Goal: Information Seeking & Learning: Learn about a topic

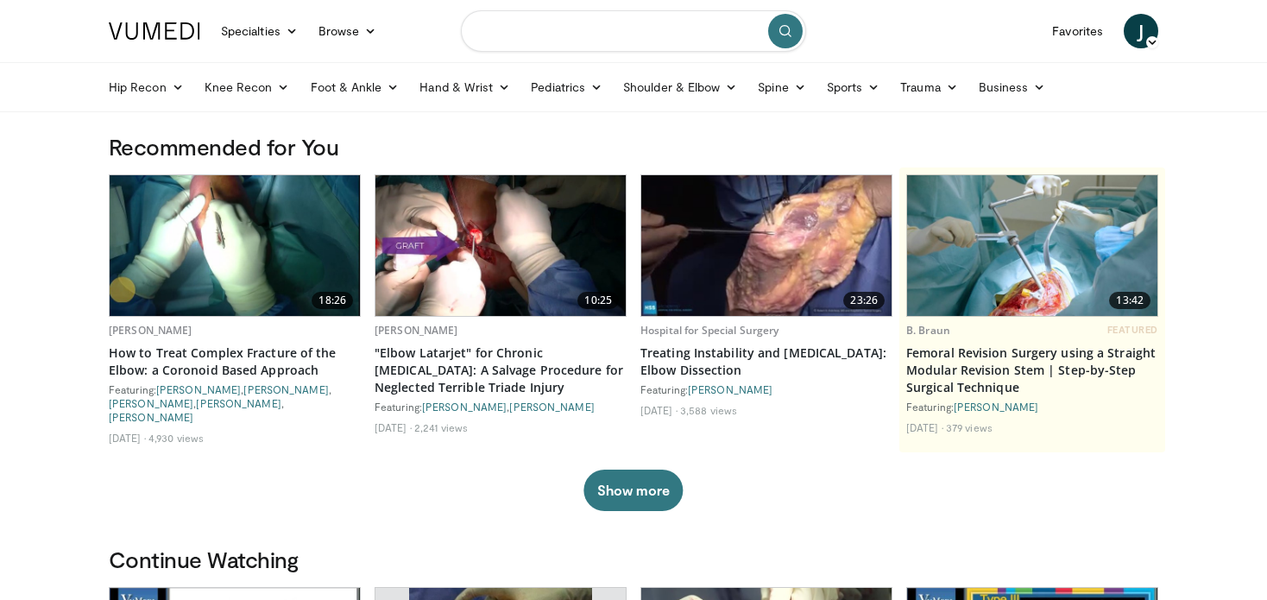
click at [630, 21] on input "Search topics, interventions" at bounding box center [633, 30] width 345 height 41
type input "**********"
click at [786, 28] on icon "submit" at bounding box center [786, 31] width 14 height 14
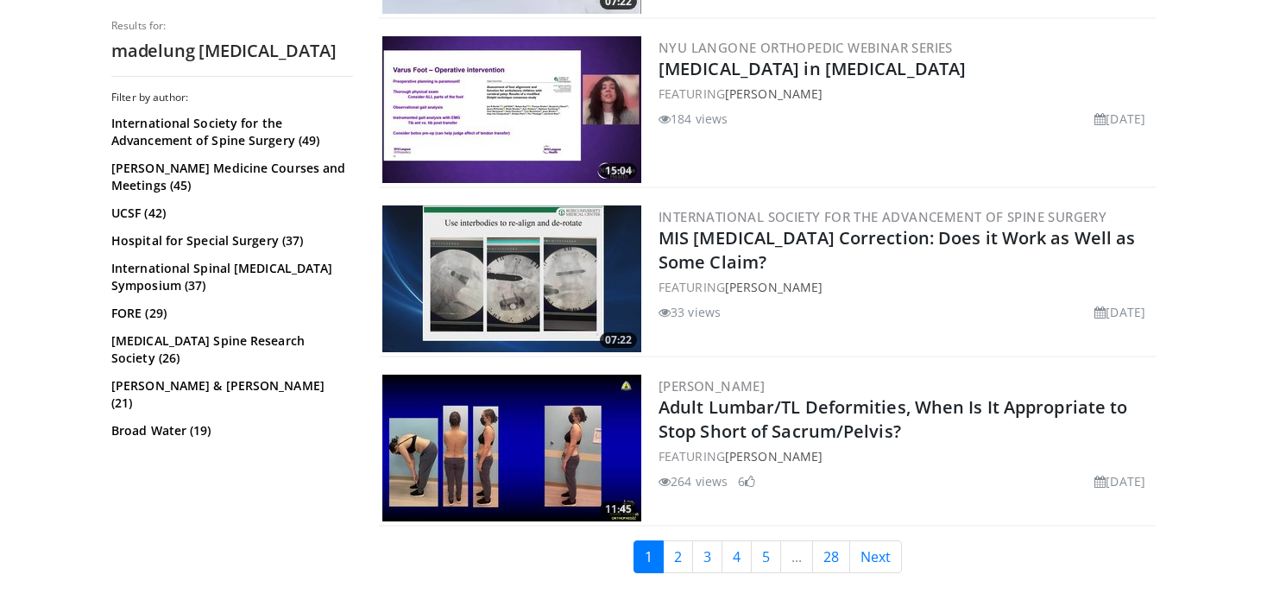
scroll to position [4197, 0]
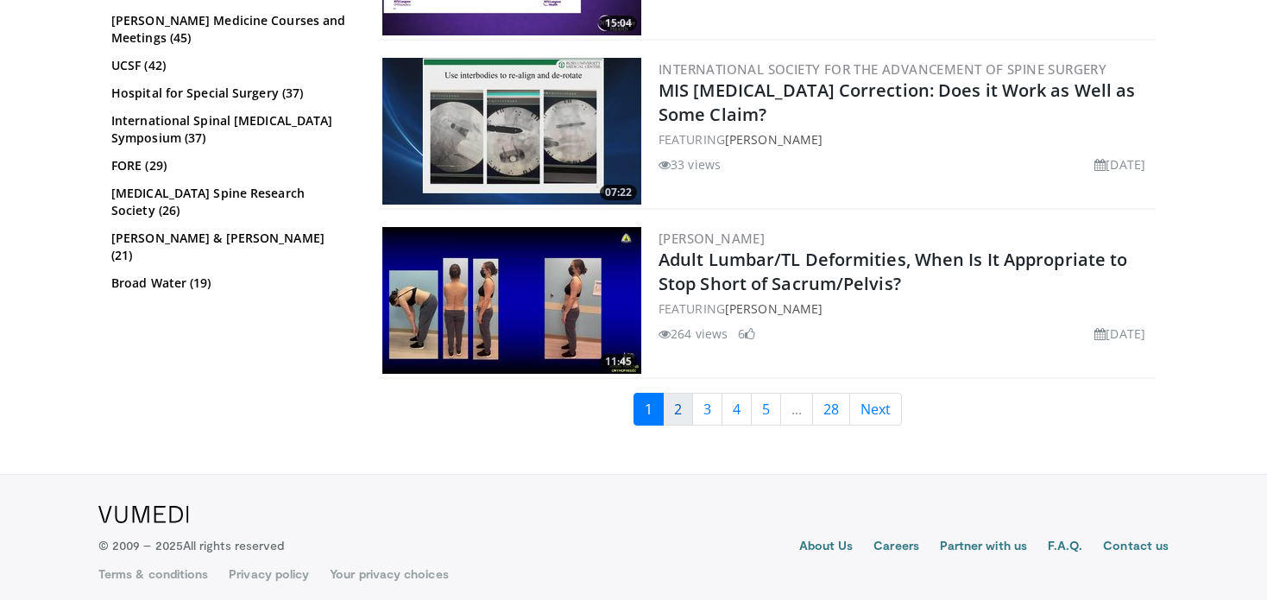
click at [679, 407] on link "2" at bounding box center [678, 409] width 30 height 33
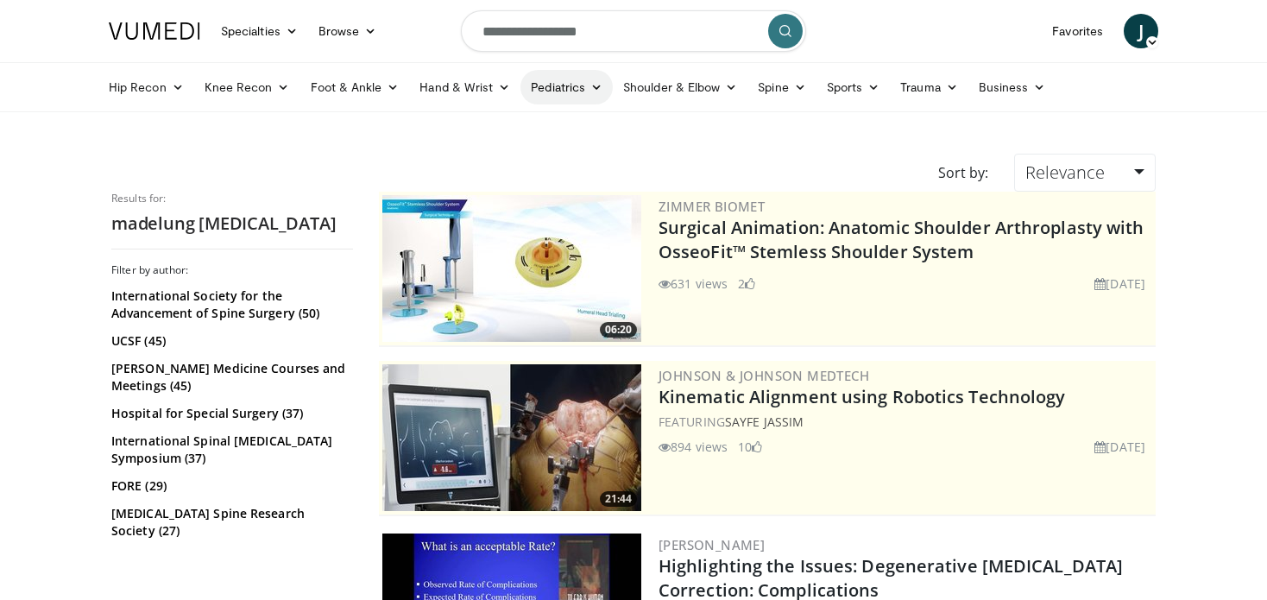
click at [550, 88] on link "Pediatrics" at bounding box center [566, 87] width 92 height 35
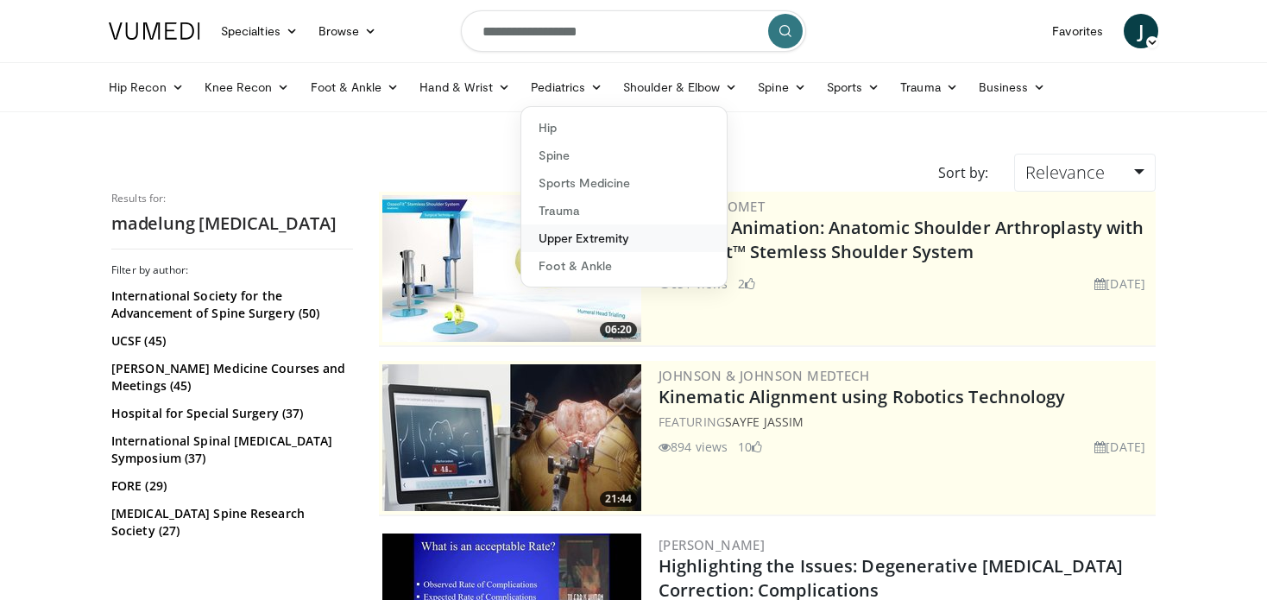
click at [568, 231] on link "Upper Extremity" at bounding box center [623, 238] width 205 height 28
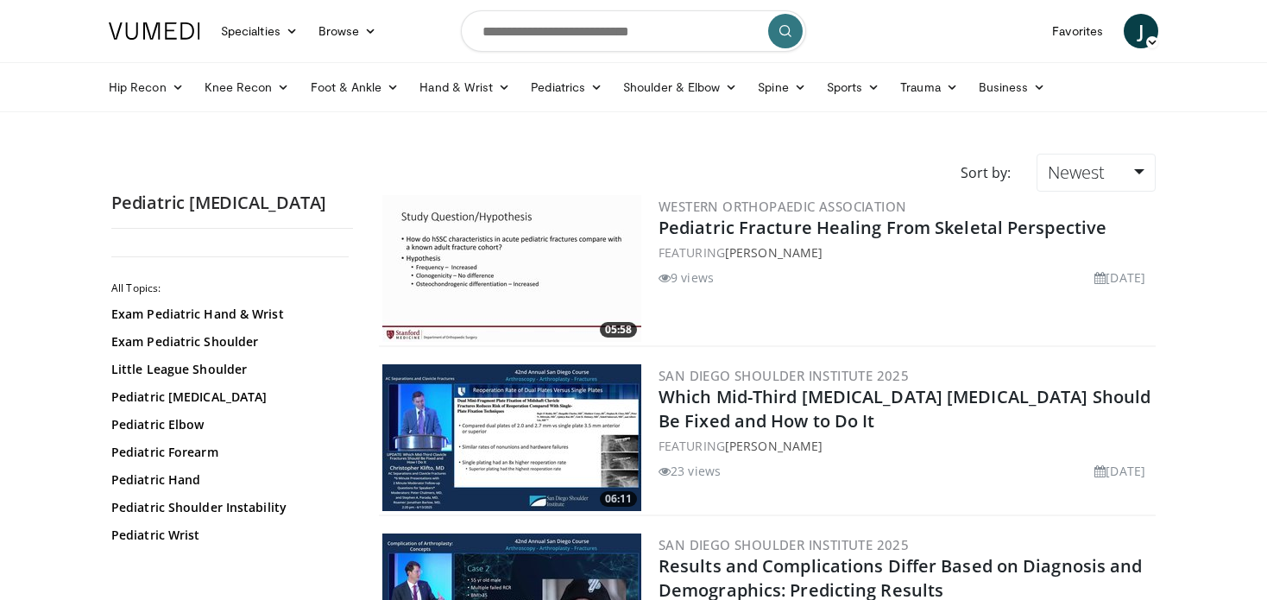
click at [779, 31] on icon "submit" at bounding box center [786, 31] width 14 height 14
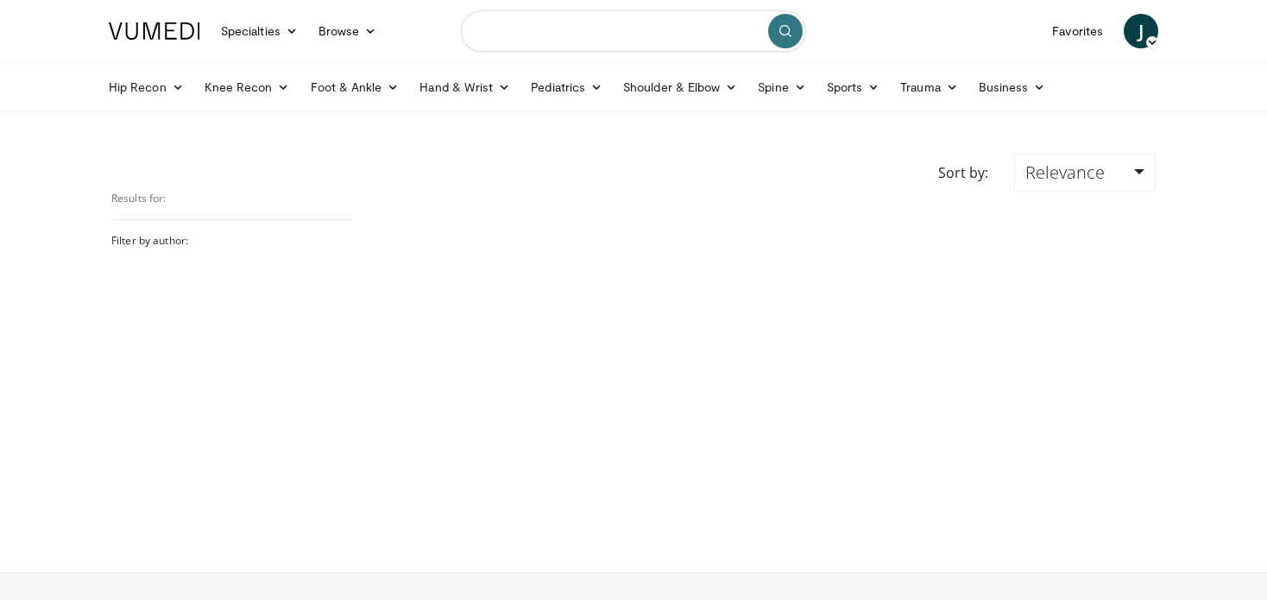
click at [536, 47] on input "Search topics, interventions" at bounding box center [633, 30] width 345 height 41
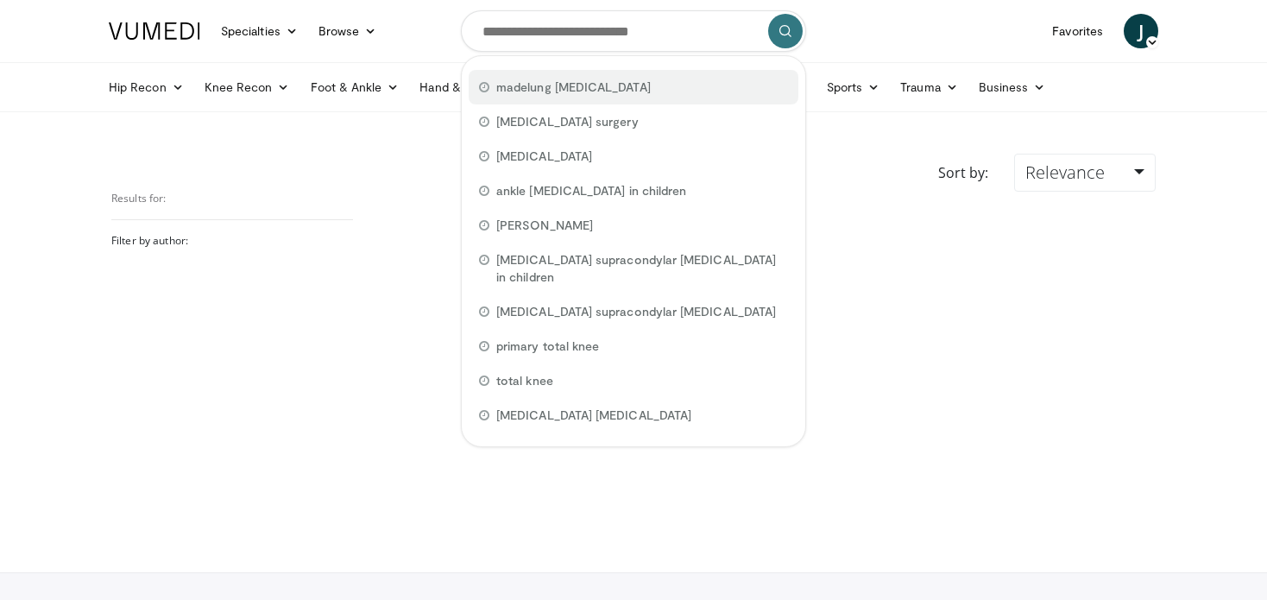
click at [552, 82] on span "madelung [MEDICAL_DATA]" at bounding box center [573, 87] width 154 height 17
type input "**********"
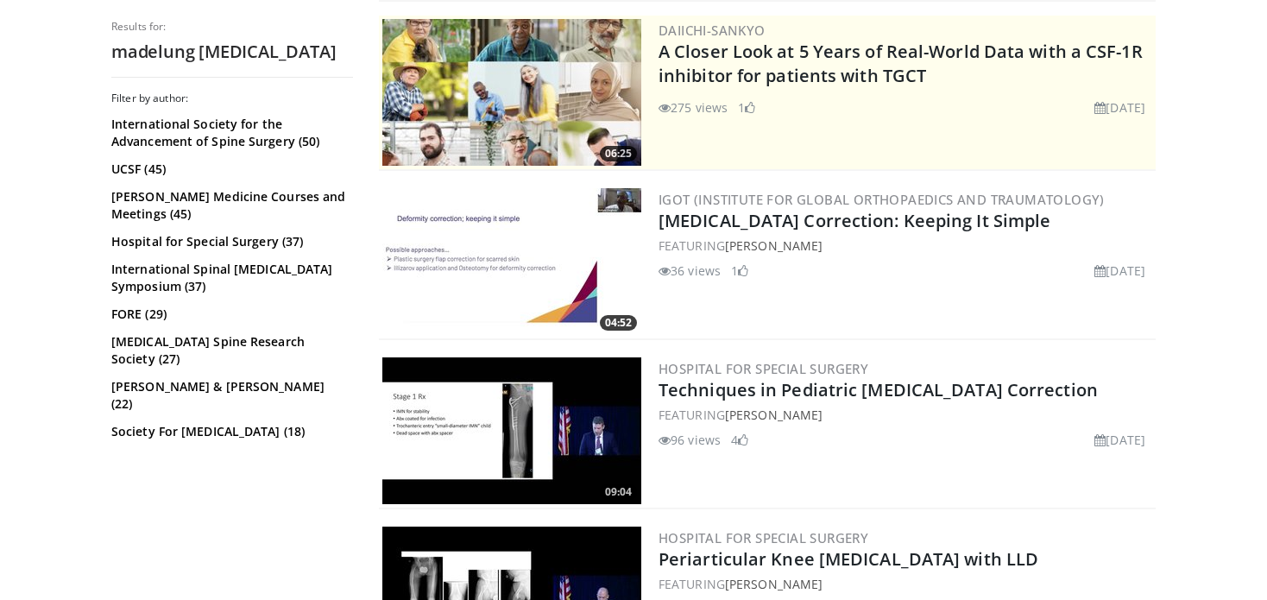
scroll to position [483, 0]
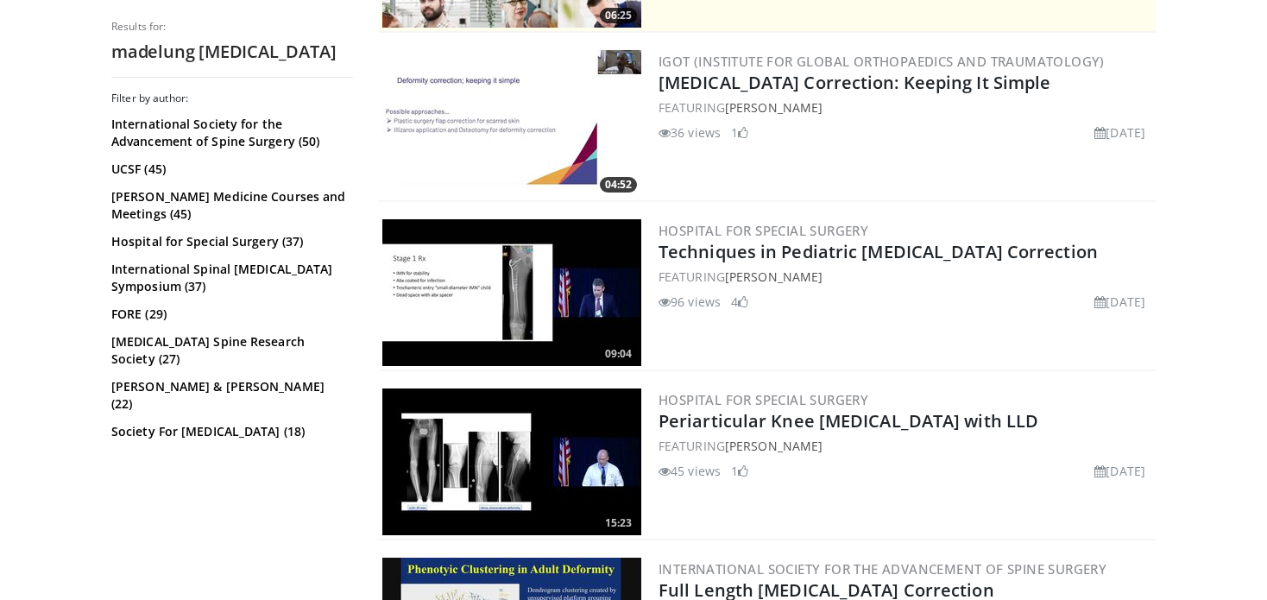
click at [473, 90] on img at bounding box center [511, 123] width 259 height 147
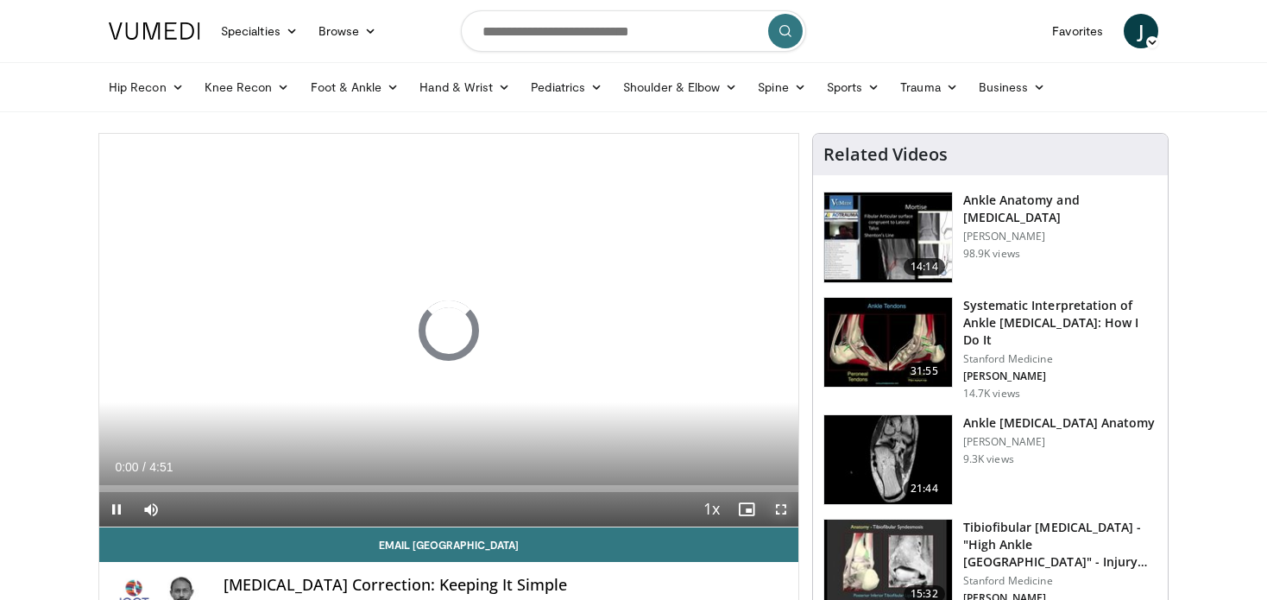
click at [779, 512] on span "Video Player" at bounding box center [781, 509] width 35 height 35
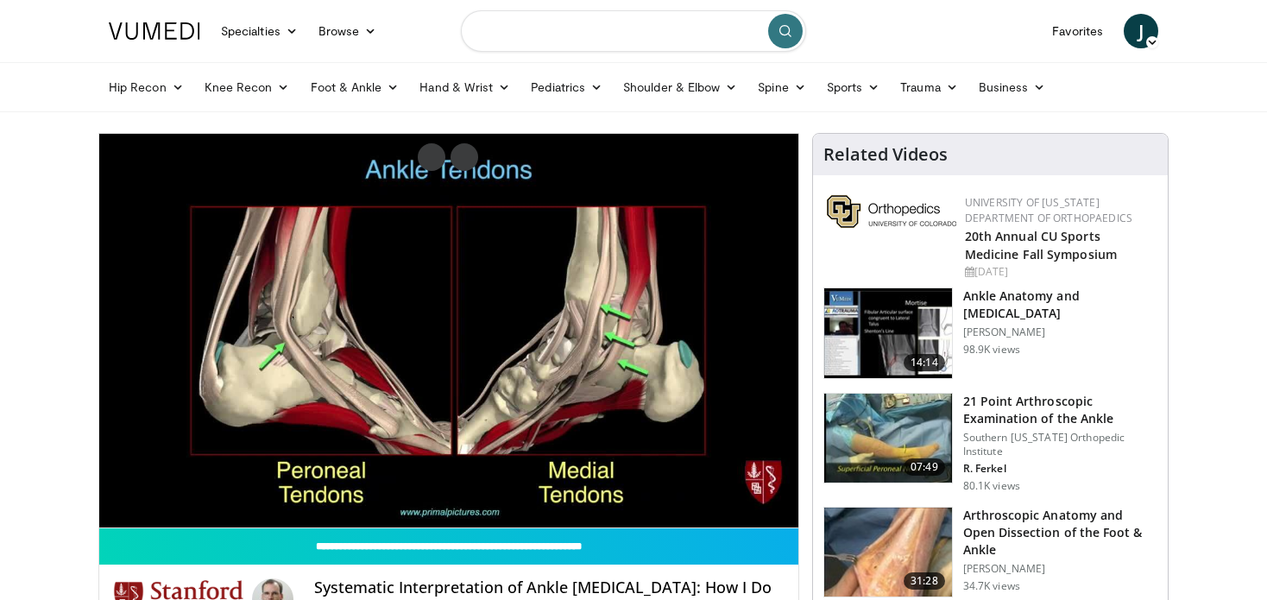
click at [543, 44] on input "Search topics, interventions" at bounding box center [633, 30] width 345 height 41
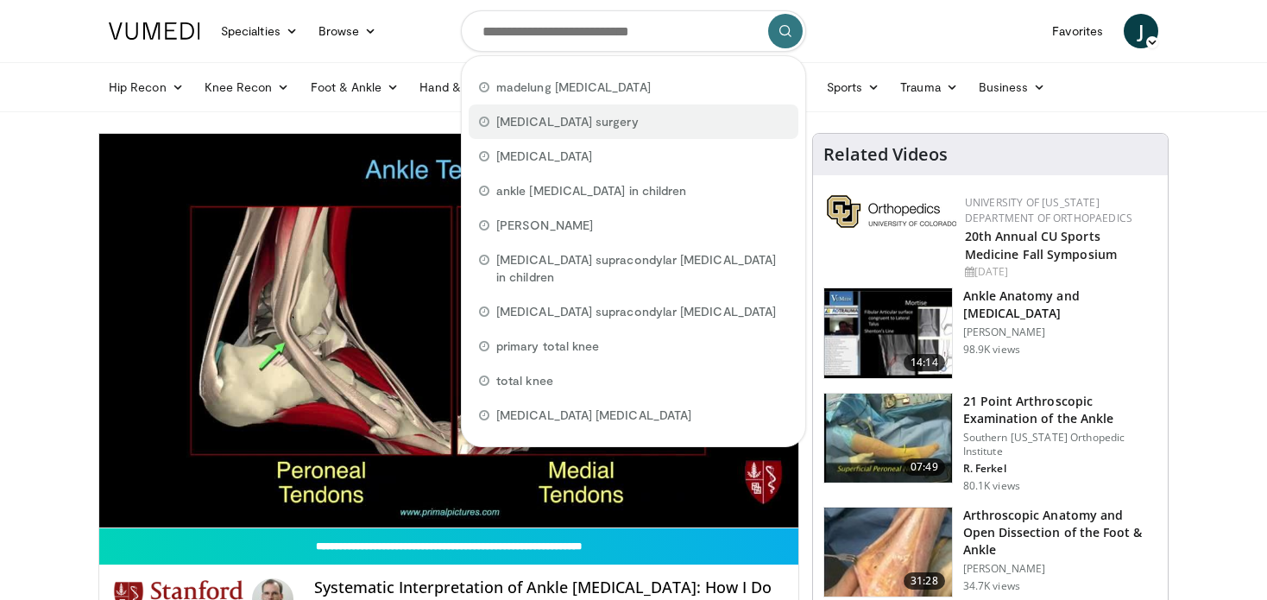
click at [545, 115] on span "[MEDICAL_DATA] surgery" at bounding box center [567, 121] width 142 height 17
type input "**********"
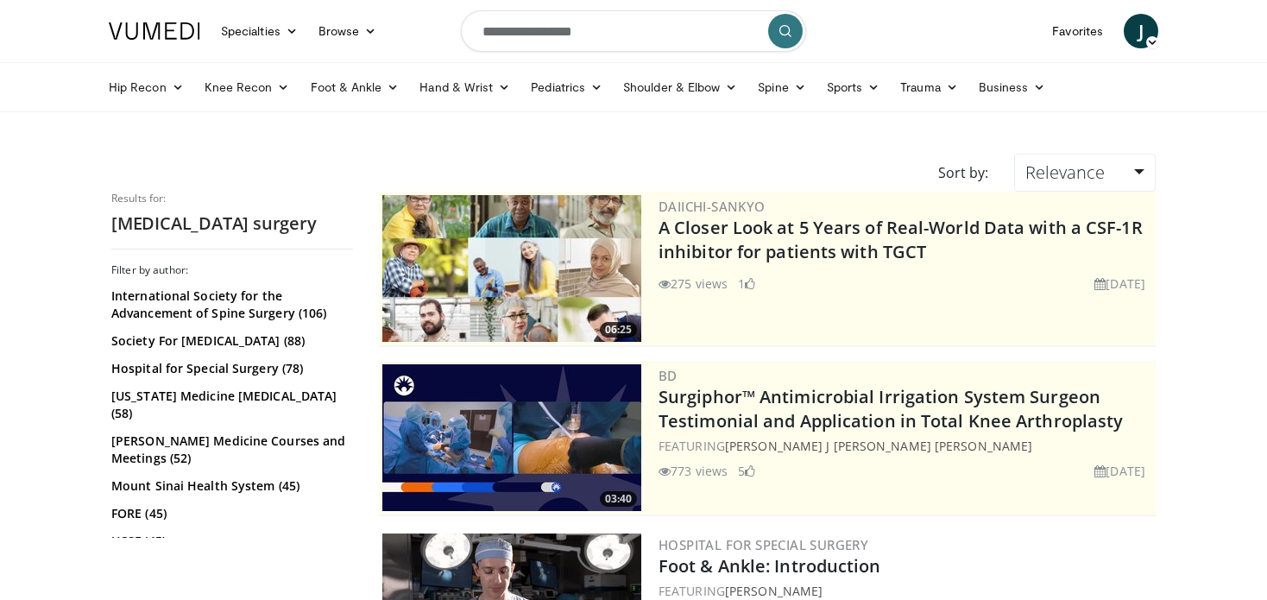
click at [781, 28] on icon "submit" at bounding box center [786, 31] width 14 height 14
click at [1137, 30] on span "J" at bounding box center [1141, 31] width 35 height 35
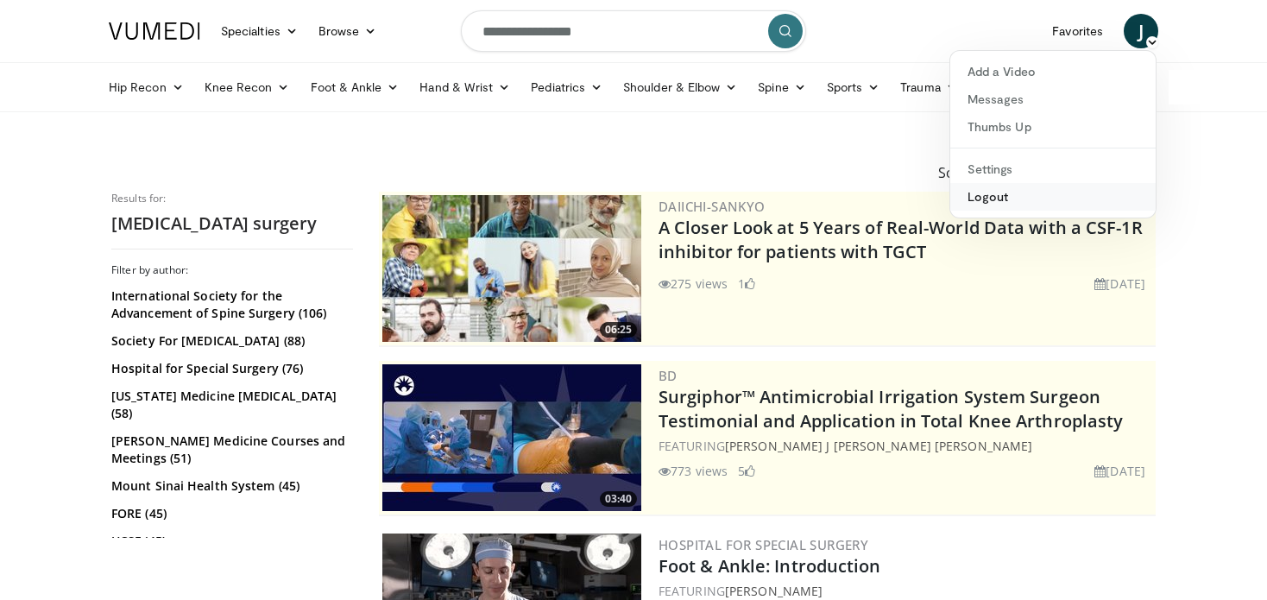
click at [1005, 197] on link "Logout" at bounding box center [1052, 197] width 205 height 28
